Goal: Task Accomplishment & Management: Manage account settings

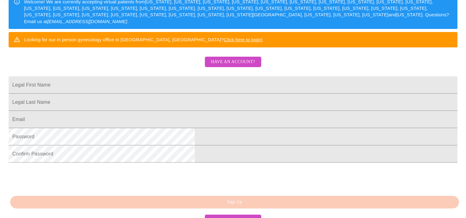
scroll to position [111, 0]
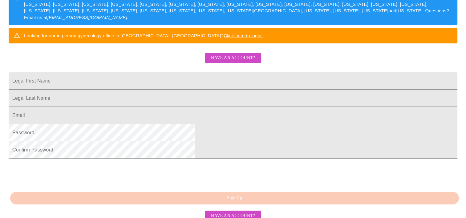
click at [240, 62] on span "Have an account?" at bounding box center [233, 58] width 44 height 8
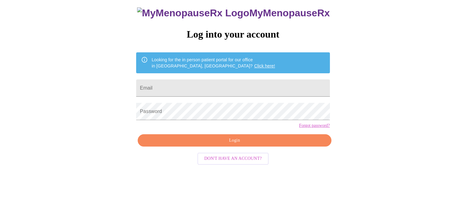
scroll to position [9, 0]
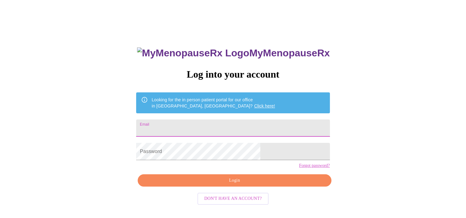
click at [209, 125] on input "Email" at bounding box center [232, 127] width 193 height 17
click at [263, 132] on input "[PERSON_NAME][EMAIL_ADDRESS][DOMAIN_NAME]" at bounding box center [232, 127] width 193 height 17
type input "a"
click at [230, 129] on input "Email" at bounding box center [232, 127] width 193 height 17
type input "[PERSON_NAME][EMAIL_ADDRESS][DOMAIN_NAME]"
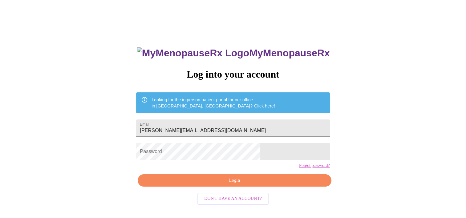
click at [254, 104] on link "Click here!" at bounding box center [264, 105] width 21 height 5
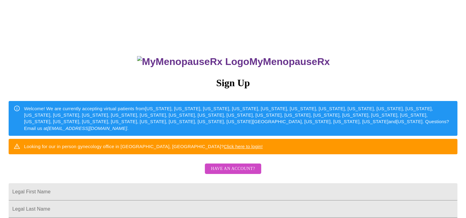
click at [246, 173] on span "Have an account?" at bounding box center [233, 169] width 44 height 8
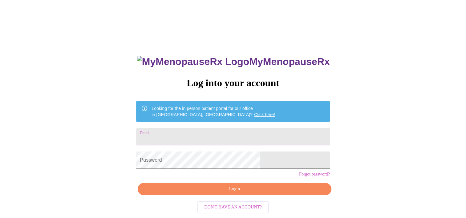
click at [225, 135] on input "Email" at bounding box center [232, 136] width 193 height 17
type input "[PERSON_NAME][EMAIL_ADDRESS][DOMAIN_NAME]"
click at [299, 177] on link "Forgot password?" at bounding box center [314, 174] width 31 height 5
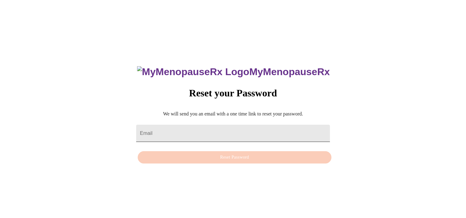
click at [209, 132] on input "Email" at bounding box center [232, 133] width 193 height 17
type input "[PERSON_NAME][EMAIL_ADDRESS][DOMAIN_NAME]"
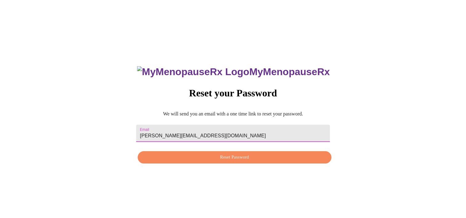
click at [251, 159] on span "Reset Password" at bounding box center [234, 158] width 179 height 8
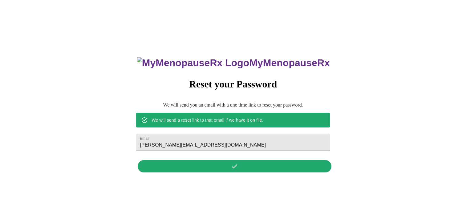
click at [239, 166] on div "MyMenopauseRx Reset your Password We will send you an email with a one time lin…" at bounding box center [233, 111] width 206 height 128
click at [193, 169] on div "MyMenopauseRx Reset your Password We will send you an email with a one time lin…" at bounding box center [233, 111] width 206 height 128
drag, startPoint x: 193, startPoint y: 169, endPoint x: 327, endPoint y: 135, distance: 137.4
click at [327, 135] on div "MyMenopauseRx Reset your Password We will send you an email with a one time lin…" at bounding box center [232, 111] width 461 height 218
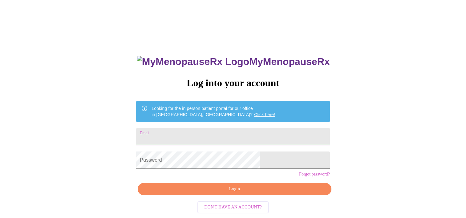
click at [262, 135] on input "Email" at bounding box center [232, 136] width 193 height 17
type input "[PERSON_NAME][EMAIL_ADDRESS][DOMAIN_NAME]"
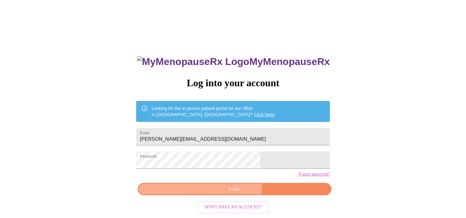
click at [225, 193] on span "Login" at bounding box center [234, 189] width 179 height 8
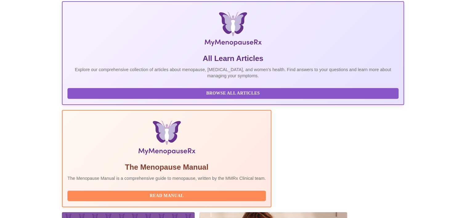
scroll to position [150, 0]
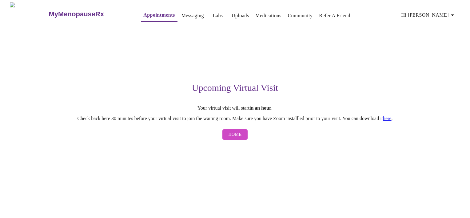
click at [238, 135] on span "Home" at bounding box center [235, 135] width 13 height 8
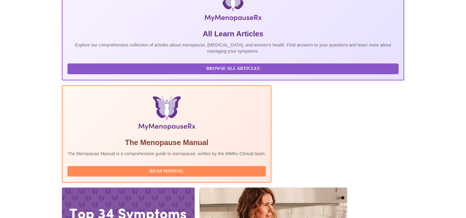
scroll to position [150, 0]
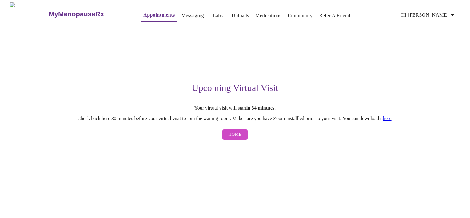
click at [392, 121] on link "here" at bounding box center [387, 118] width 9 height 5
